Goal: Task Accomplishment & Management: Complete application form

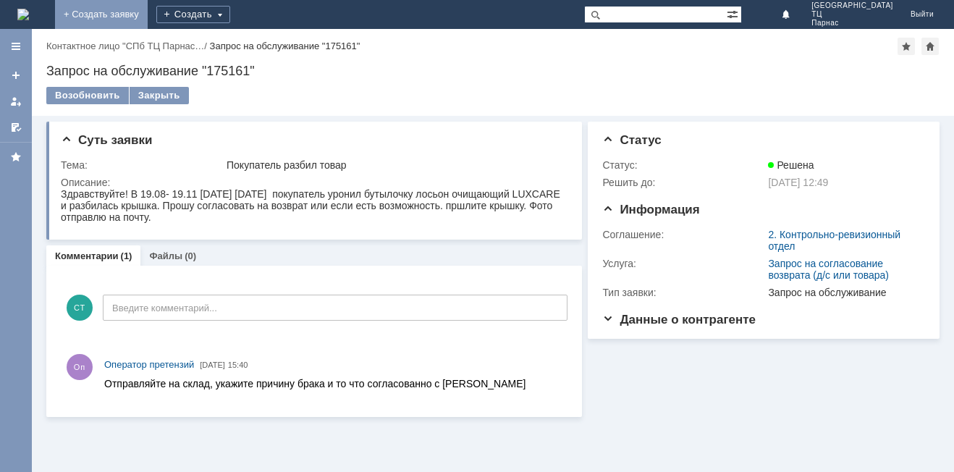
click at [148, 11] on link "+ Создать заявку" at bounding box center [101, 14] width 93 height 29
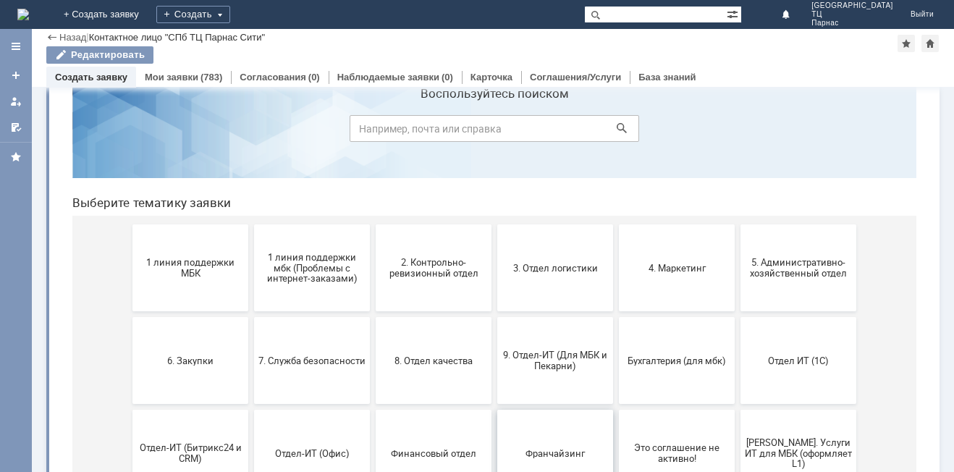
scroll to position [72, 0]
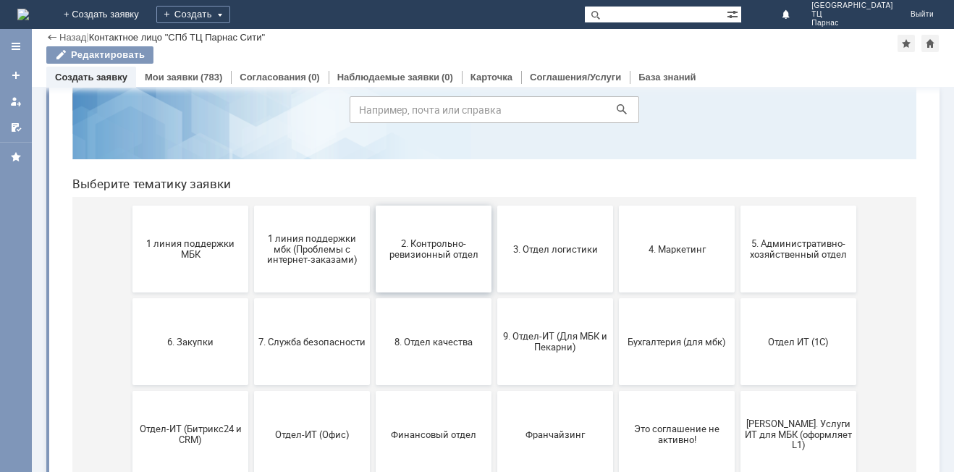
click at [442, 255] on span "2. Контрольно-ревизионный отдел" at bounding box center [433, 249] width 107 height 22
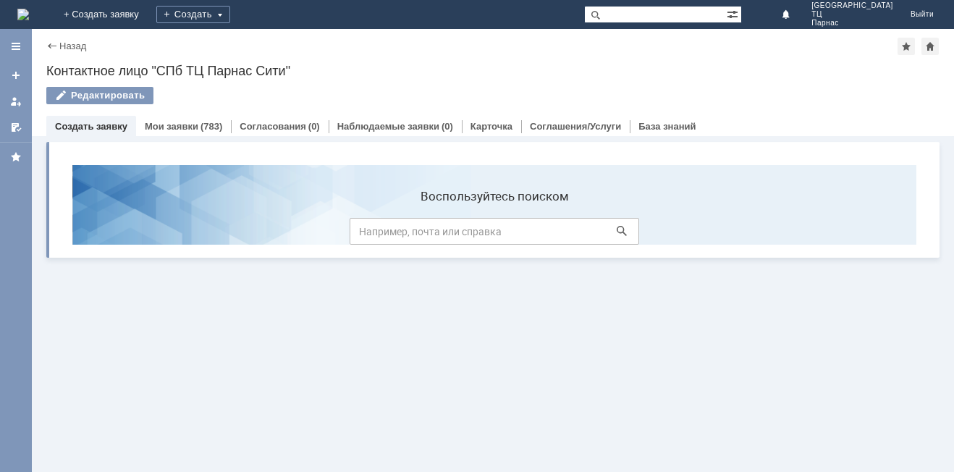
scroll to position [0, 0]
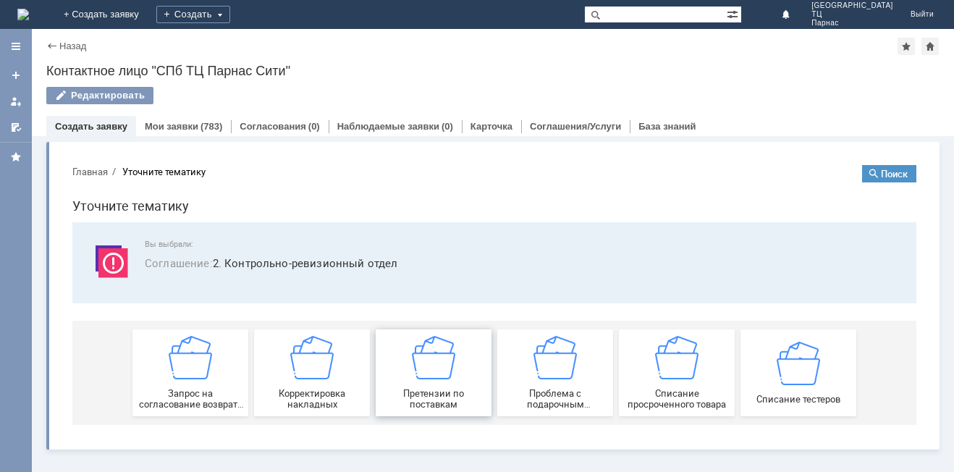
click at [426, 381] on div "Претензии по поставкам" at bounding box center [433, 373] width 107 height 74
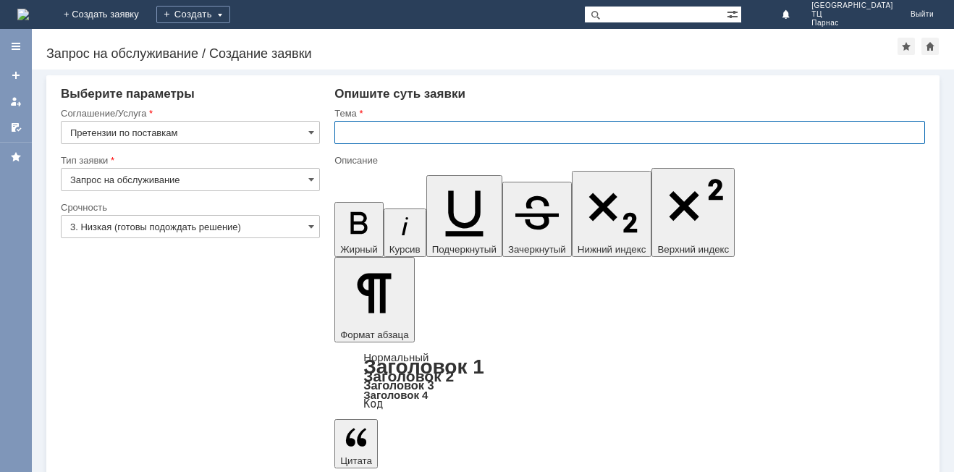
click at [350, 132] on input "text" at bounding box center [629, 132] width 591 height 23
type input "СПб МБК ПАРНАС СИТИ"
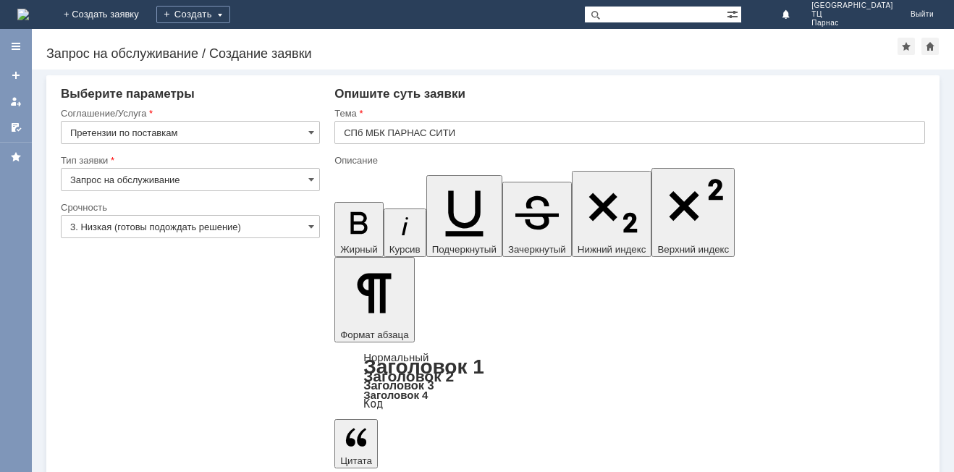
drag, startPoint x: 358, startPoint y: 3858, endPoint x: 938, endPoint y: 3941, distance: 586.5
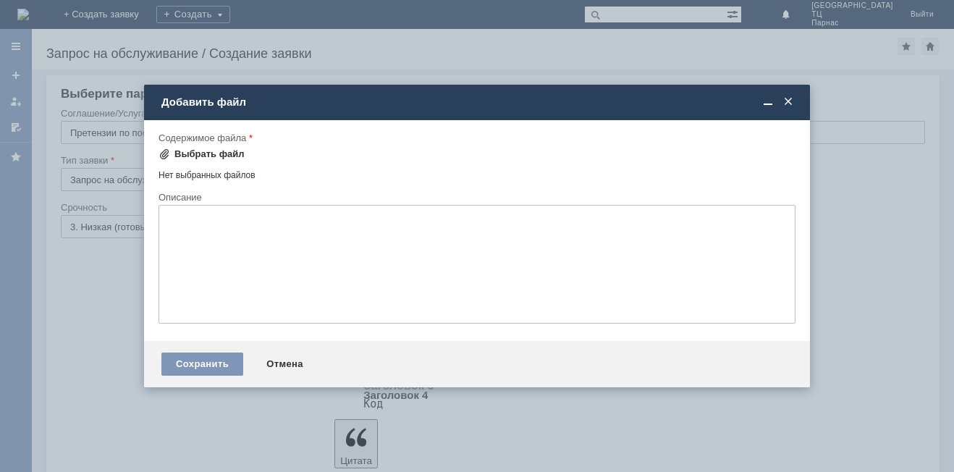
click at [198, 154] on div "Выбрать файл" at bounding box center [209, 154] width 70 height 12
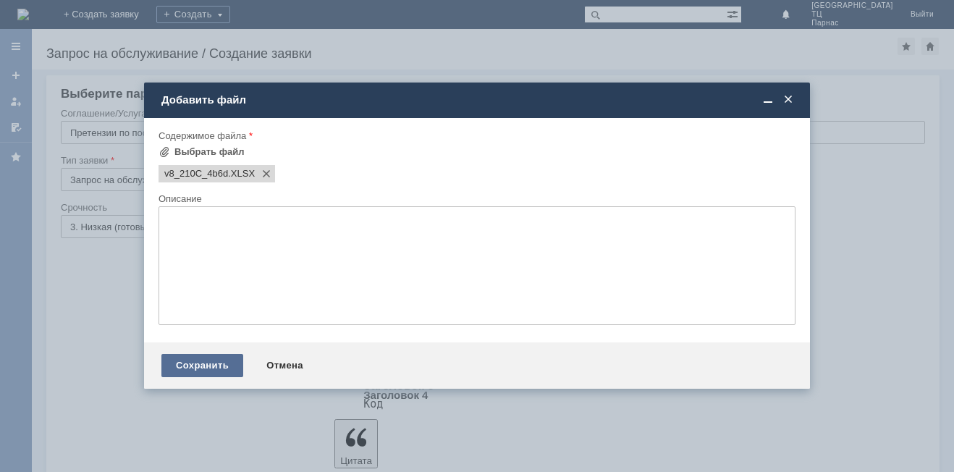
click at [210, 368] on div "Сохранить" at bounding box center [202, 365] width 82 height 23
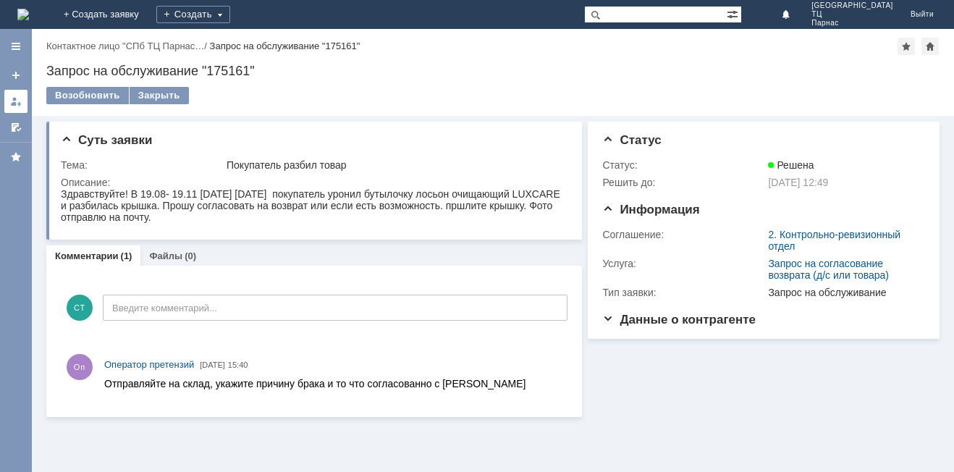
click at [16, 99] on div at bounding box center [16, 102] width 12 height 12
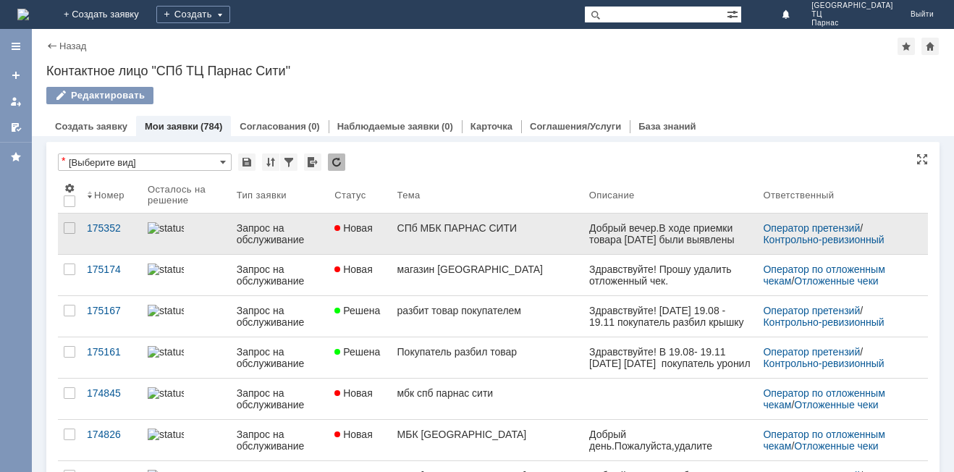
click at [379, 235] on link "Новая" at bounding box center [360, 234] width 62 height 41
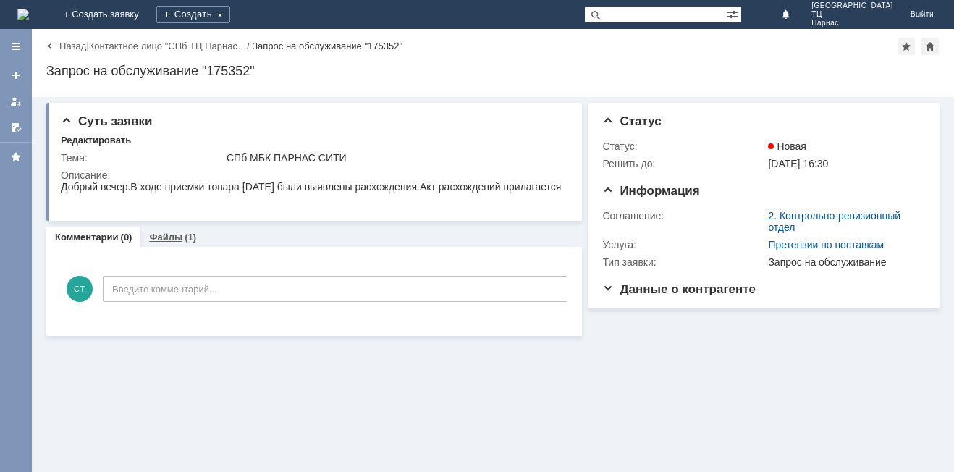
click at [179, 231] on div "Файлы (1)" at bounding box center [172, 237] width 64 height 21
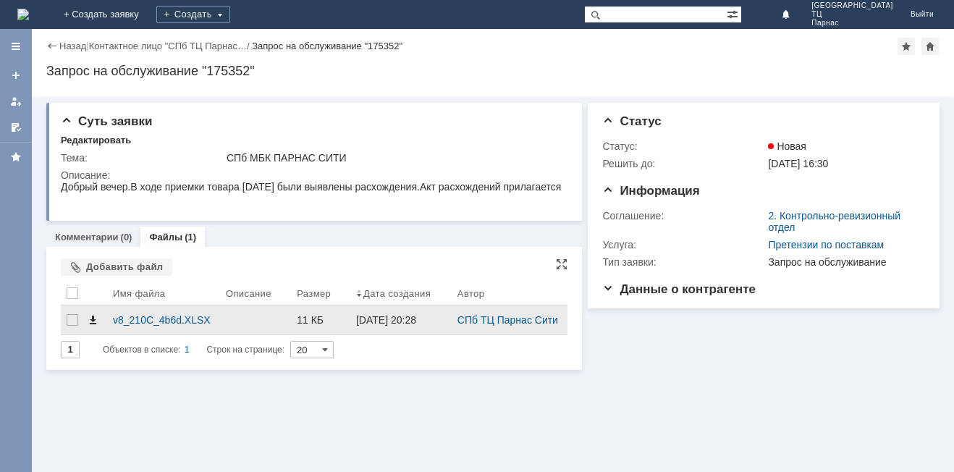
click at [96, 318] on span at bounding box center [93, 320] width 12 height 12
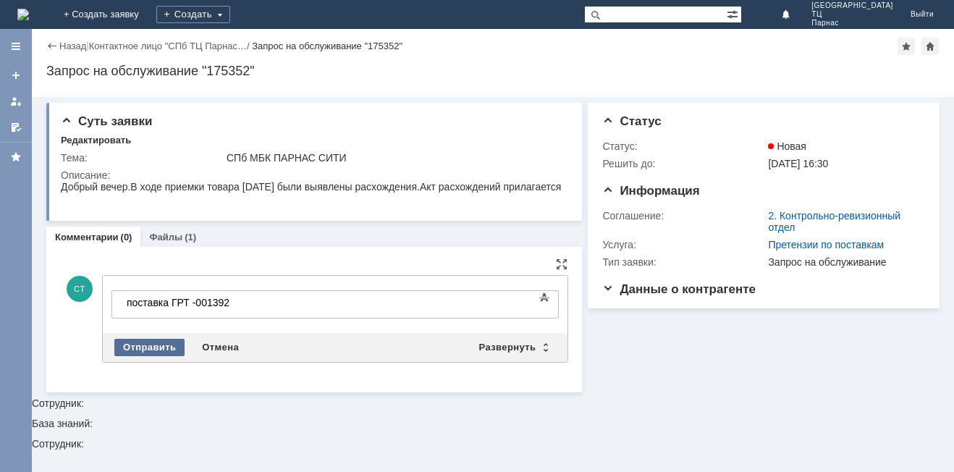
click at [143, 348] on div "Отправить" at bounding box center [149, 347] width 70 height 17
